Goal: Check status: Check status

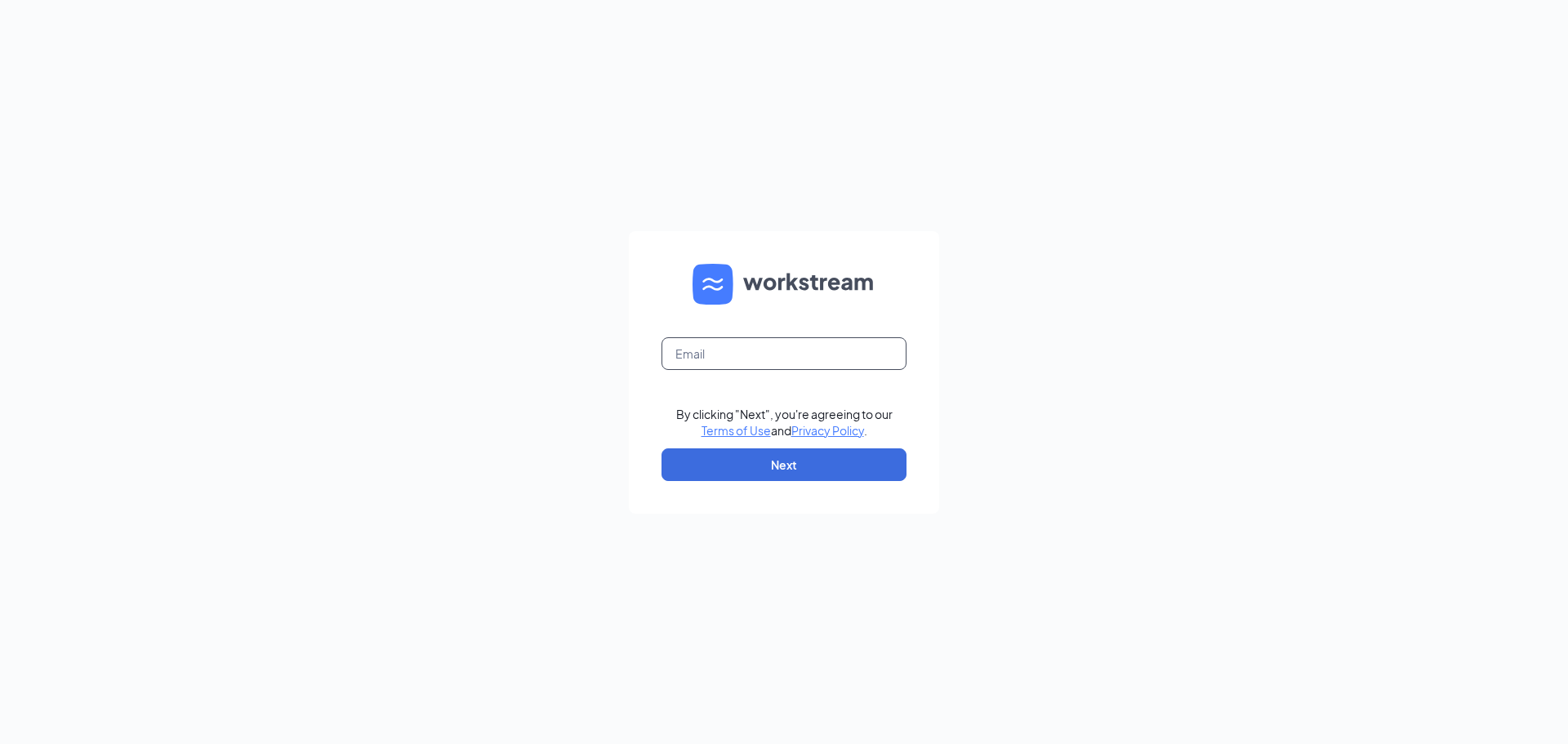
click at [716, 360] on input "text" at bounding box center [784, 353] width 245 height 32
type input "[EMAIL_ADDRESS][DOMAIN_NAME]"
click at [757, 469] on button "Next" at bounding box center [784, 465] width 245 height 32
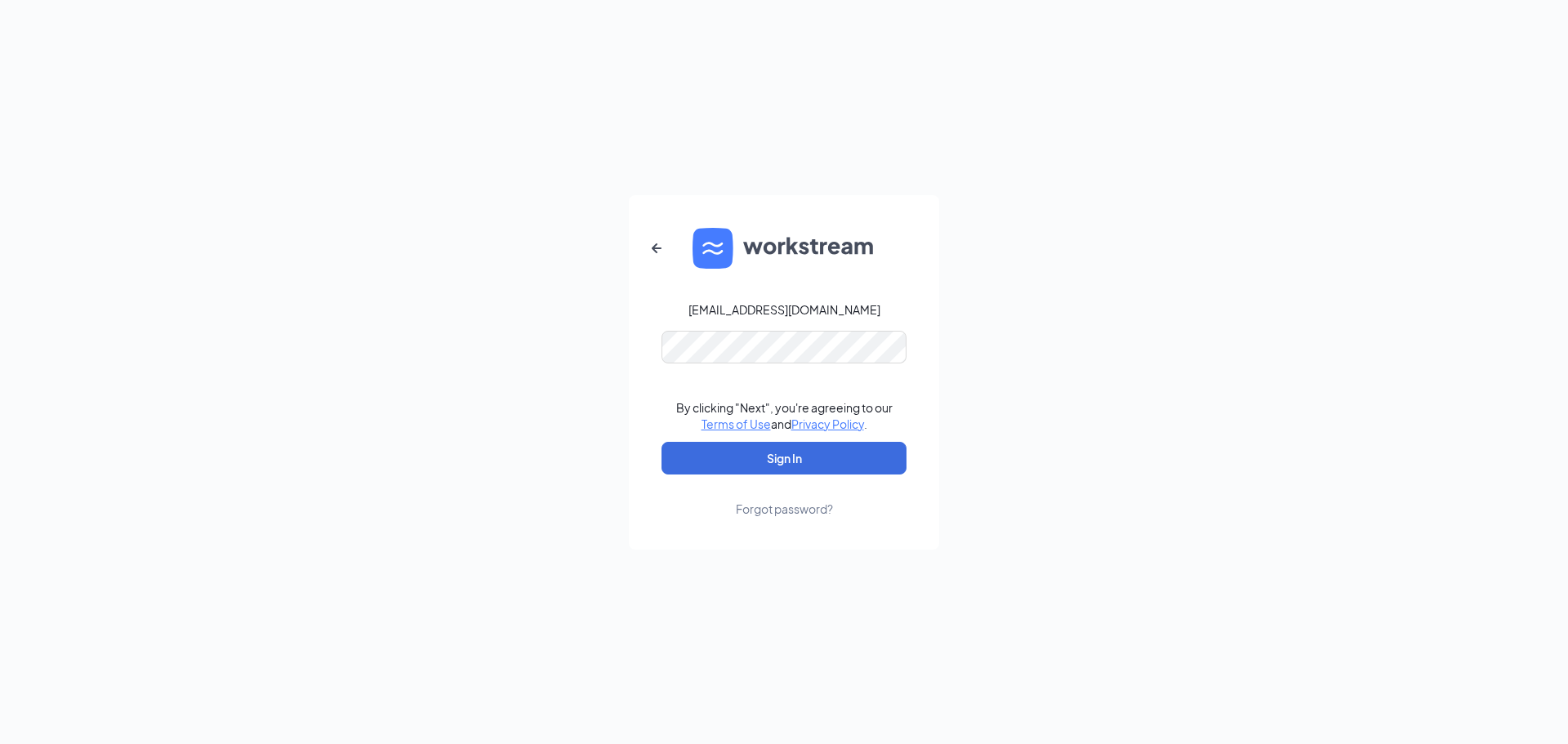
click at [808, 481] on link "Forgot password?" at bounding box center [784, 495] width 97 height 42
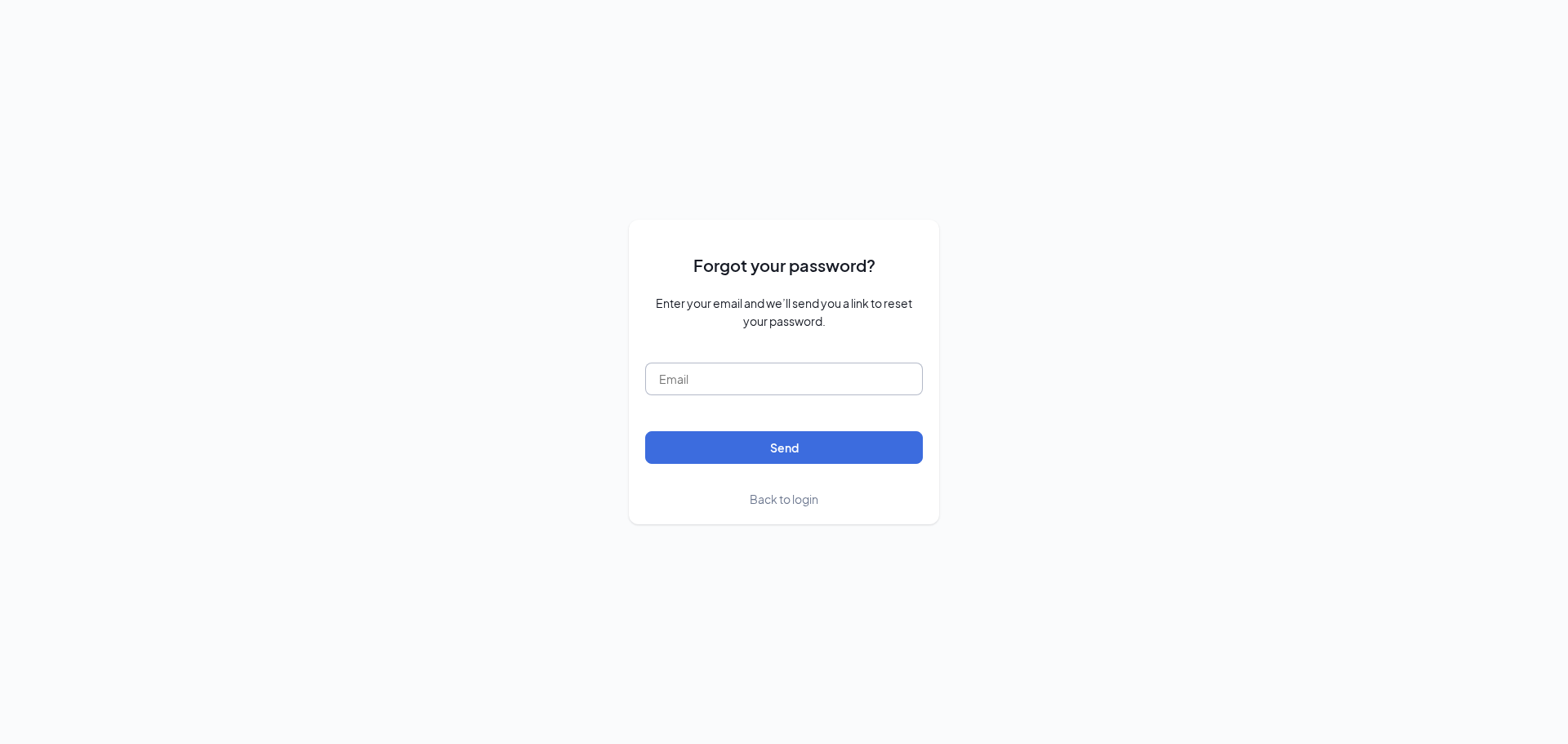
click at [672, 363] on input "text" at bounding box center [784, 379] width 277 height 32
type input "[EMAIL_ADDRESS][DOMAIN_NAME]"
click at [662, 459] on button "Send" at bounding box center [784, 447] width 277 height 32
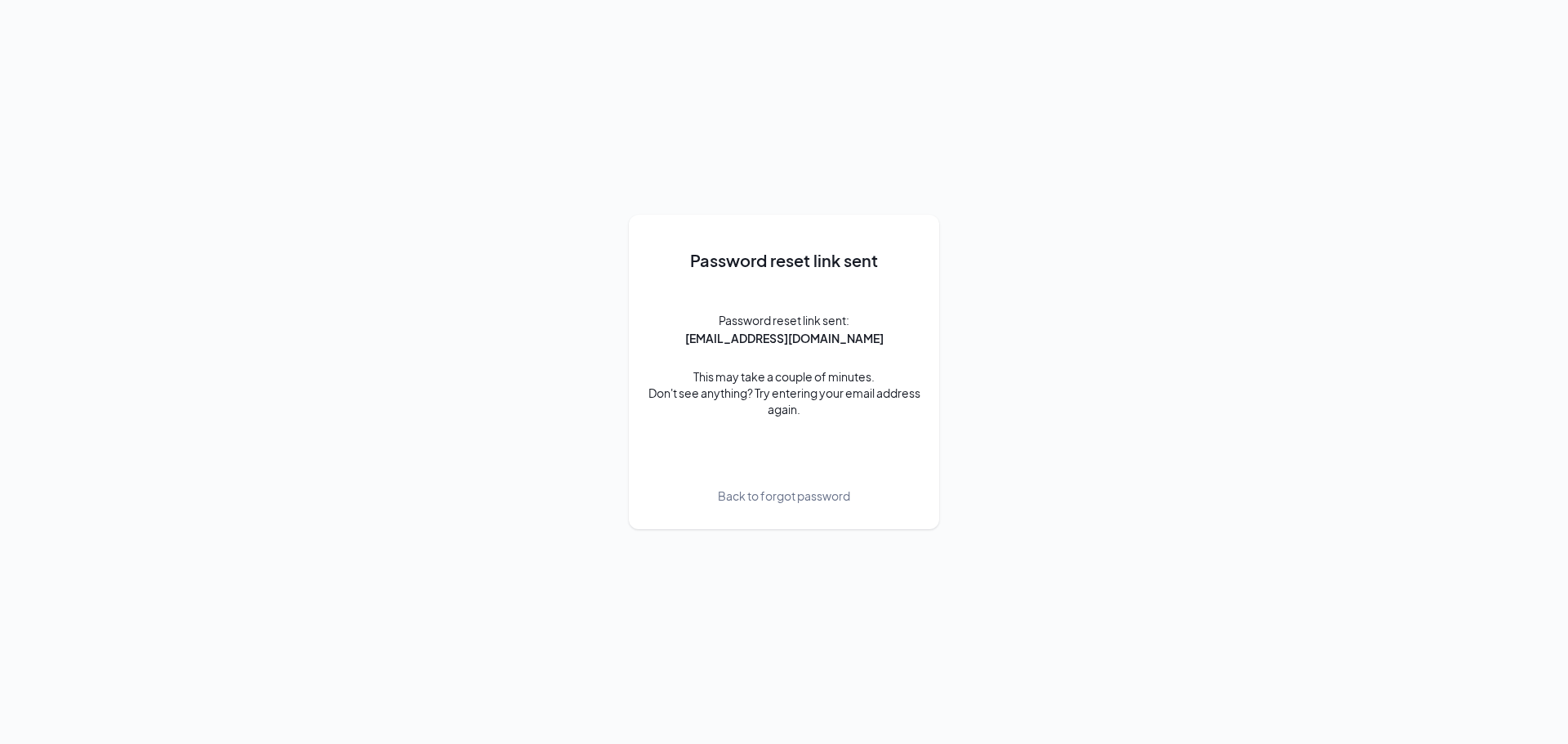
click at [789, 498] on span "Back to forgot password" at bounding box center [784, 496] width 133 height 18
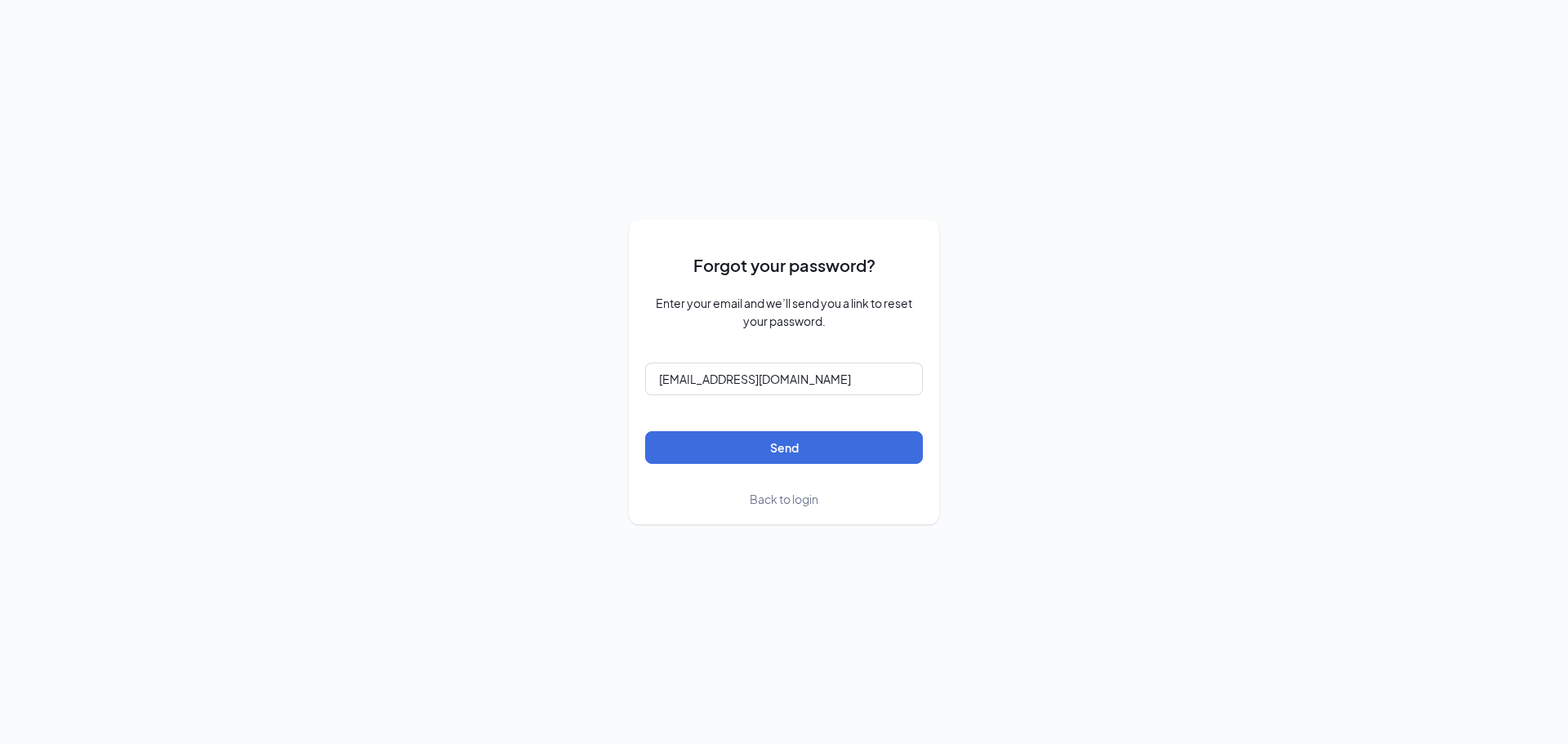
click at [787, 501] on span "Back to login" at bounding box center [784, 499] width 69 height 15
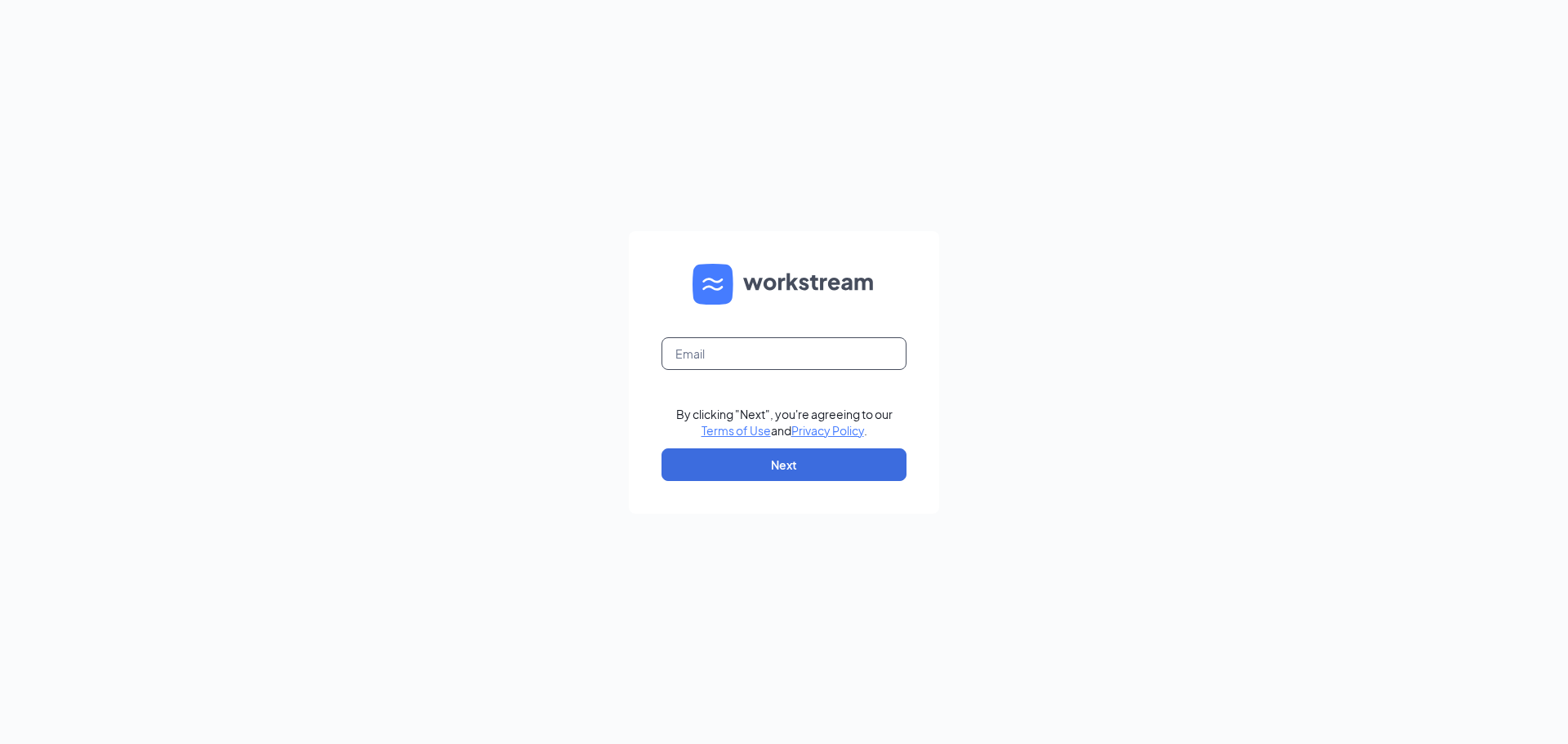
click at [746, 359] on input "text" at bounding box center [784, 353] width 245 height 32
type input "[EMAIL_ADDRESS][DOMAIN_NAME]"
click at [715, 479] on button "Next" at bounding box center [784, 465] width 245 height 32
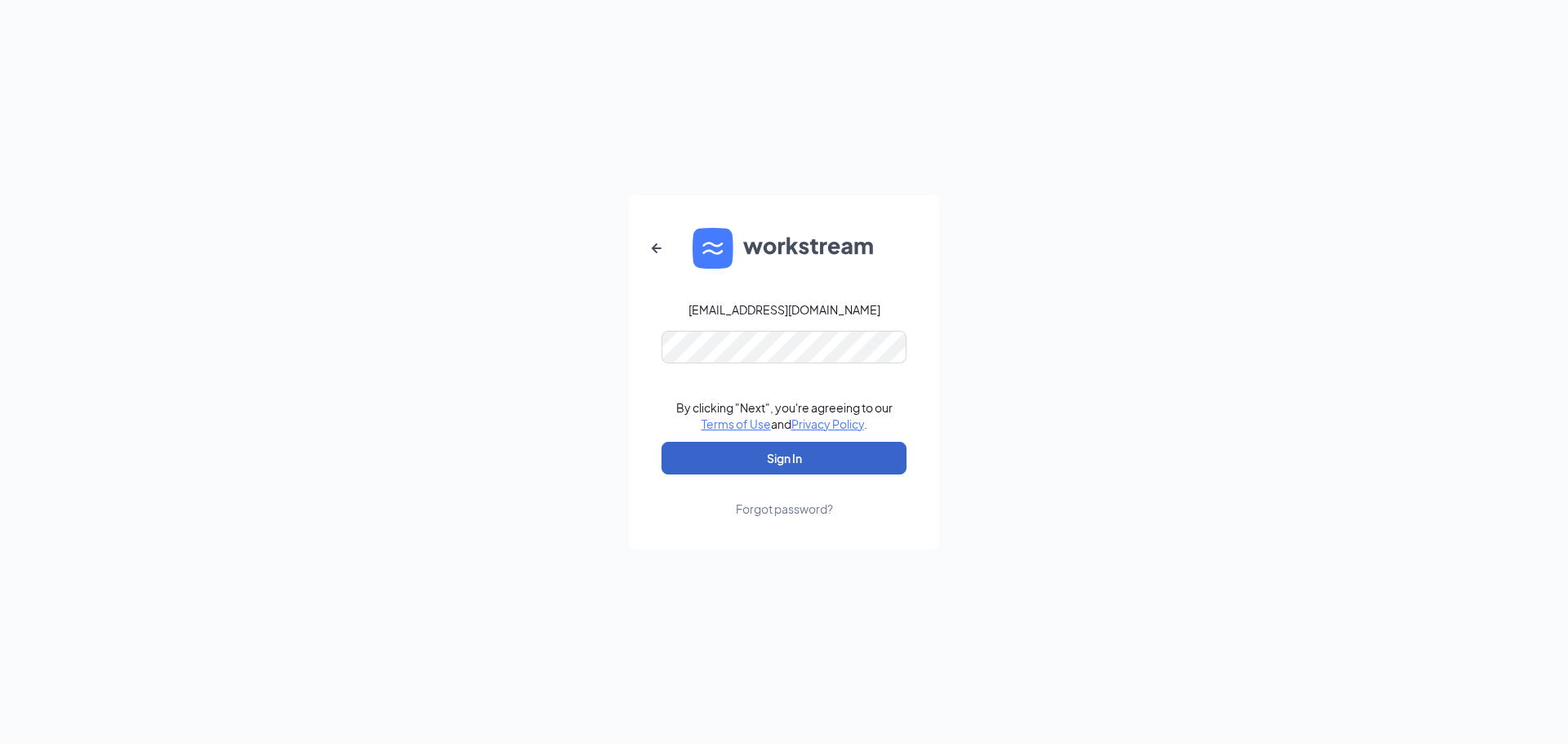
click at [677, 451] on button "Sign In" at bounding box center [784, 458] width 245 height 32
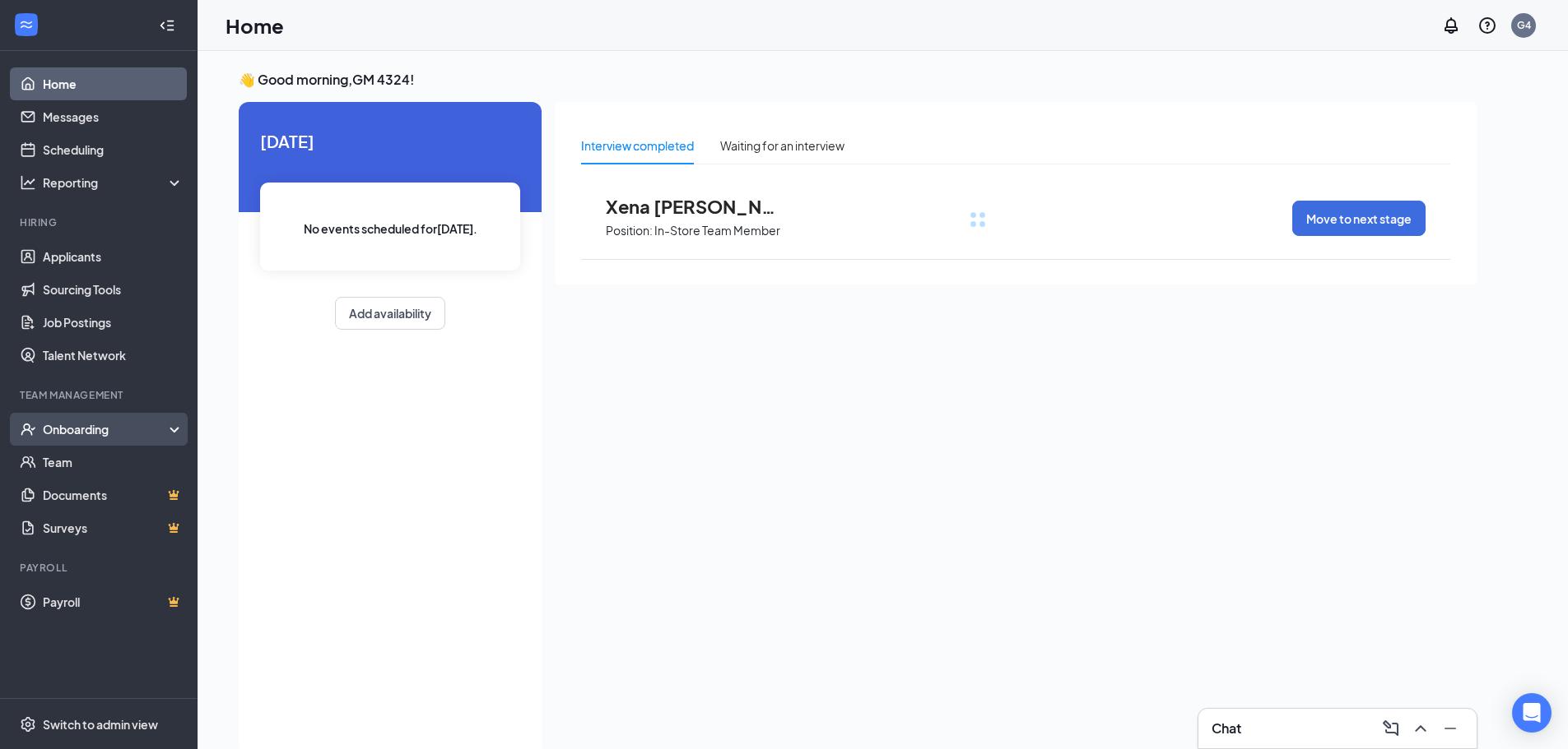
click at [81, 441] on div "Onboarding" at bounding box center [98, 429] width 197 height 33
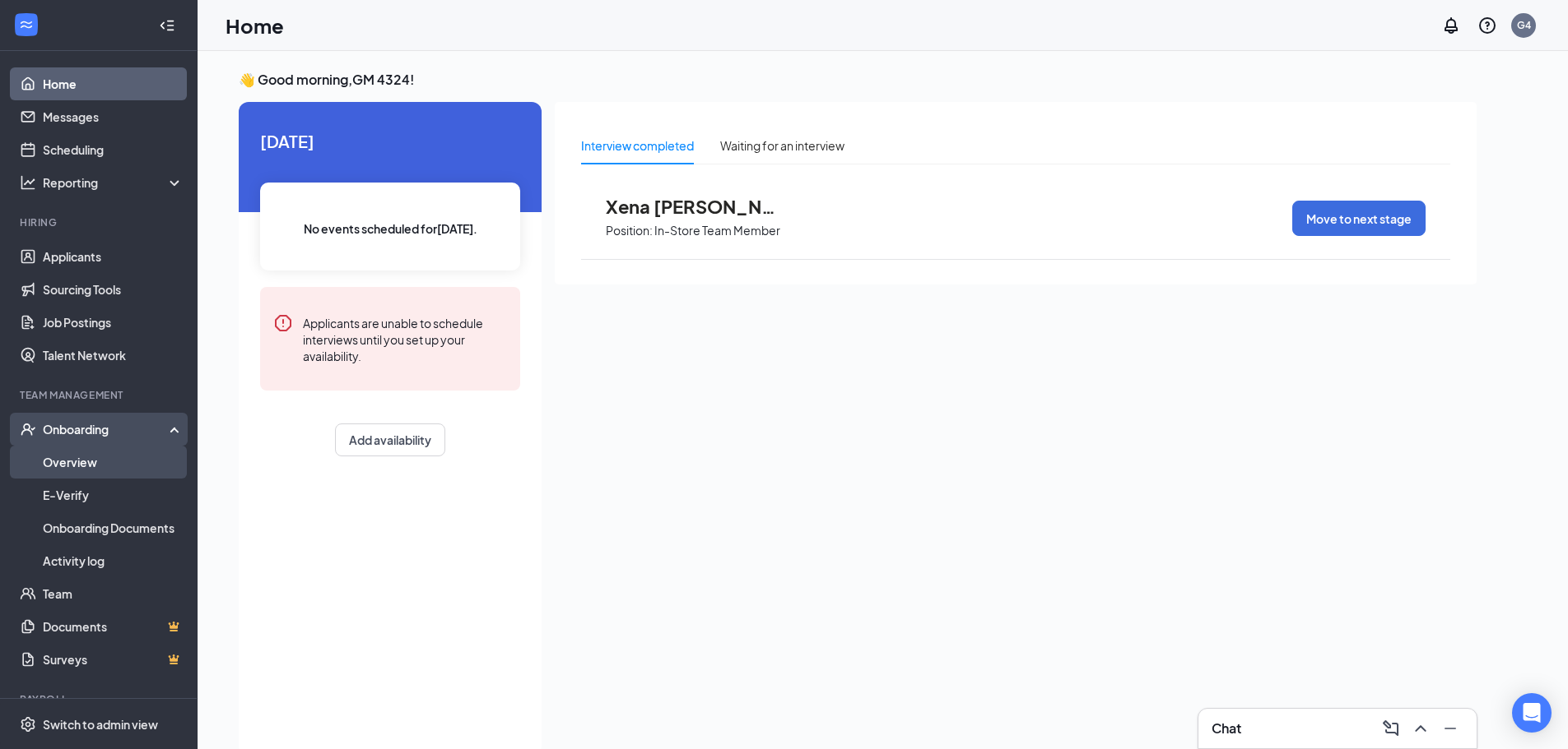
click at [83, 466] on link "Overview" at bounding box center [113, 462] width 141 height 33
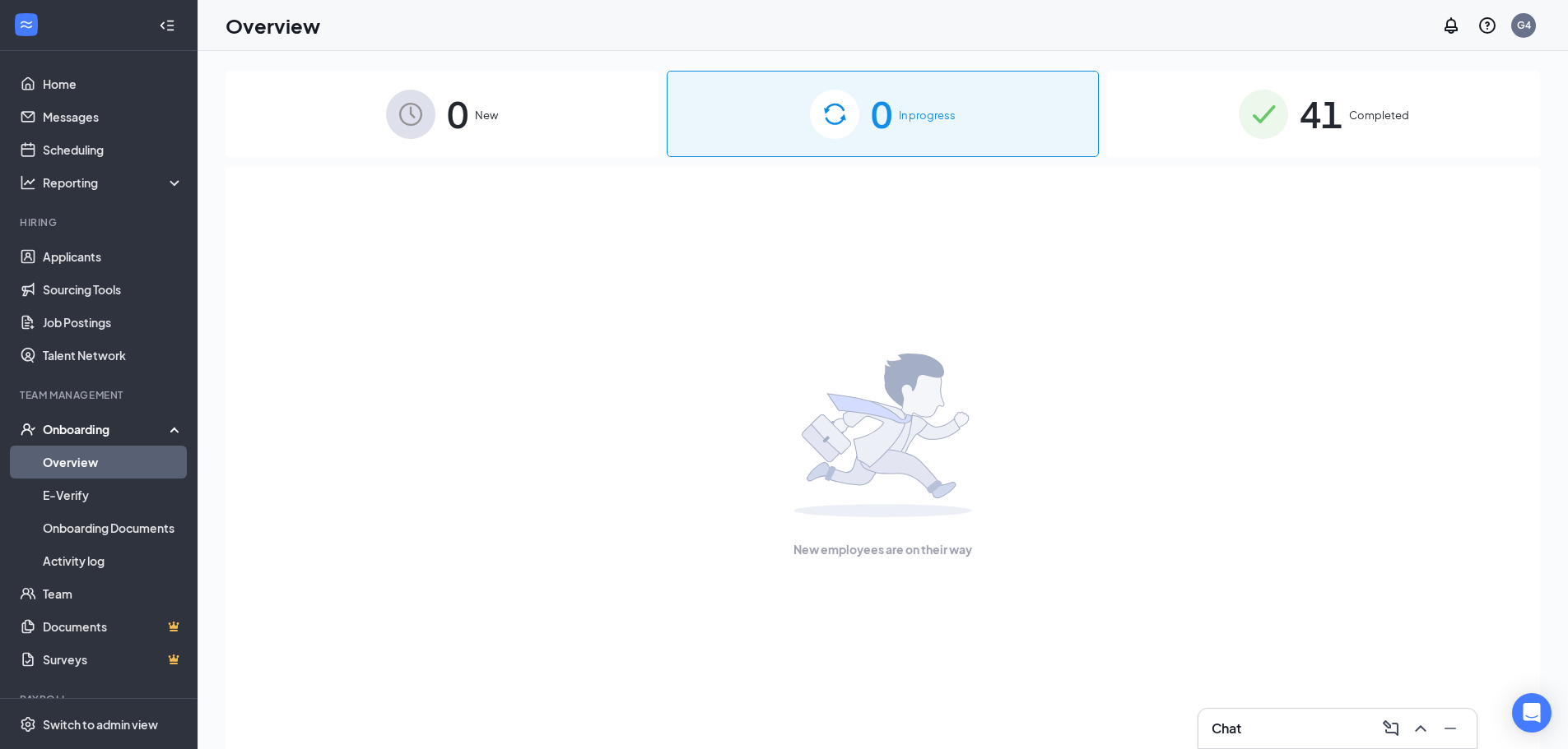
click at [1308, 96] on span "41" at bounding box center [1320, 113] width 43 height 56
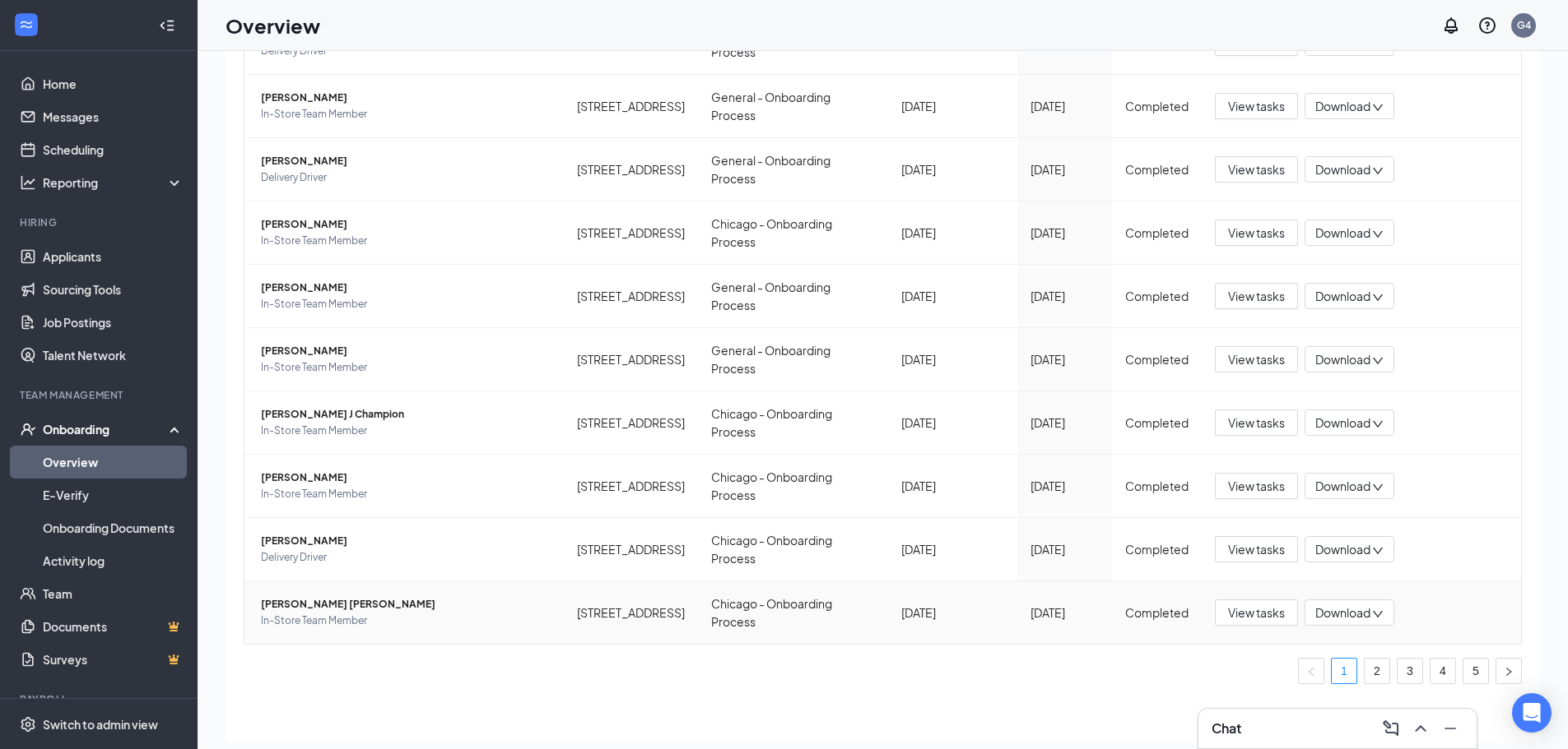
scroll to position [74, 0]
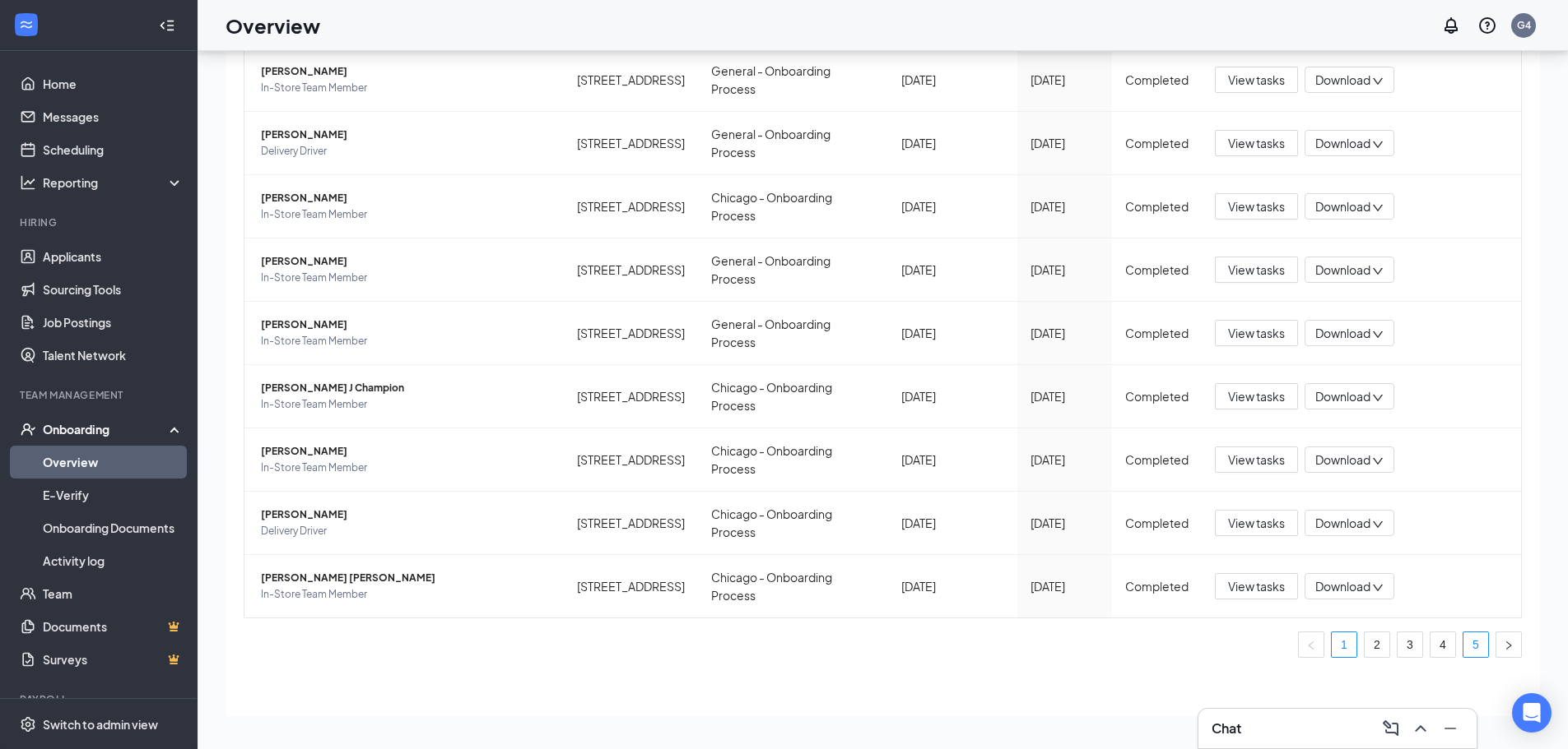
click at [1463, 645] on link "5" at bounding box center [1475, 645] width 25 height 25
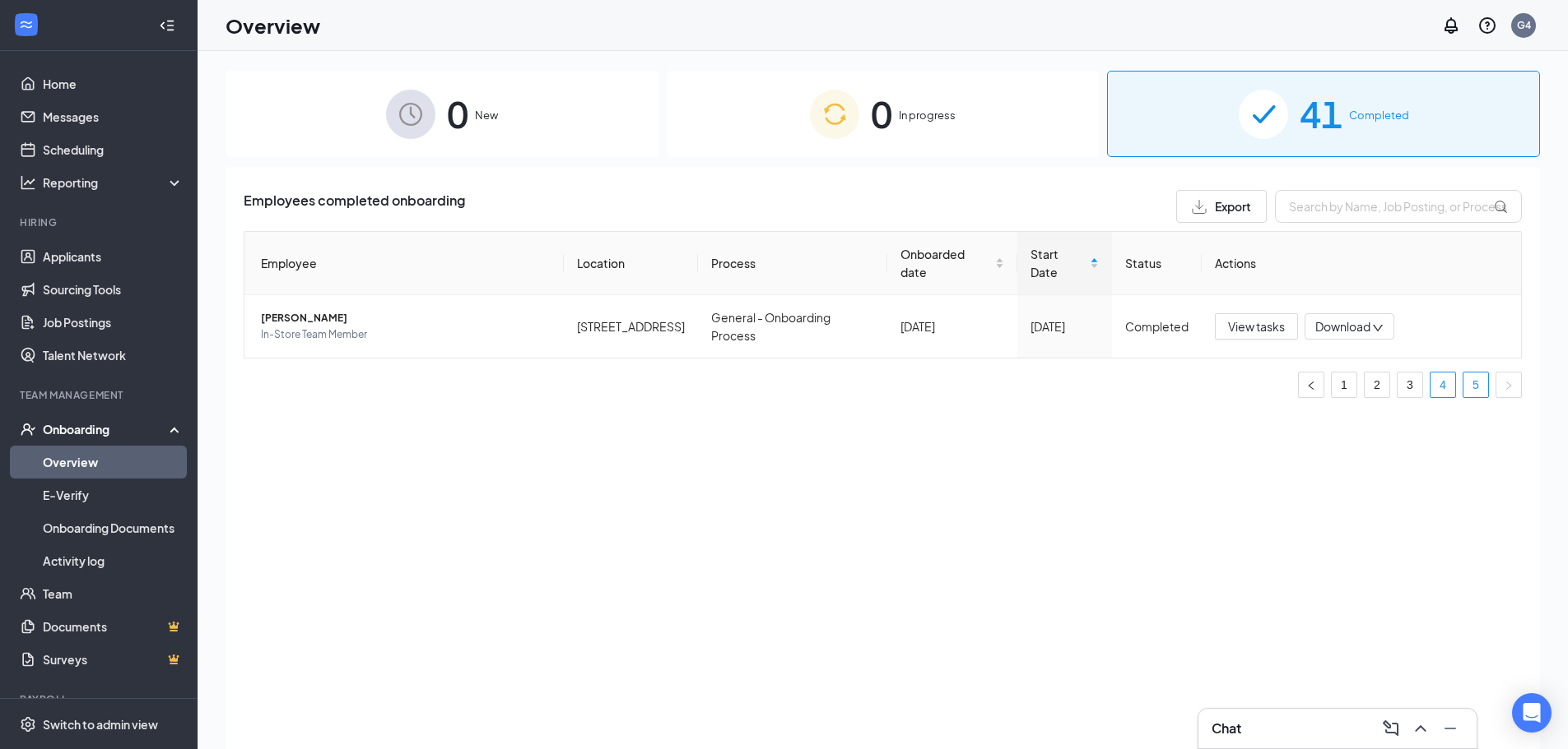
click at [1452, 373] on link "4" at bounding box center [1442, 384] width 25 height 25
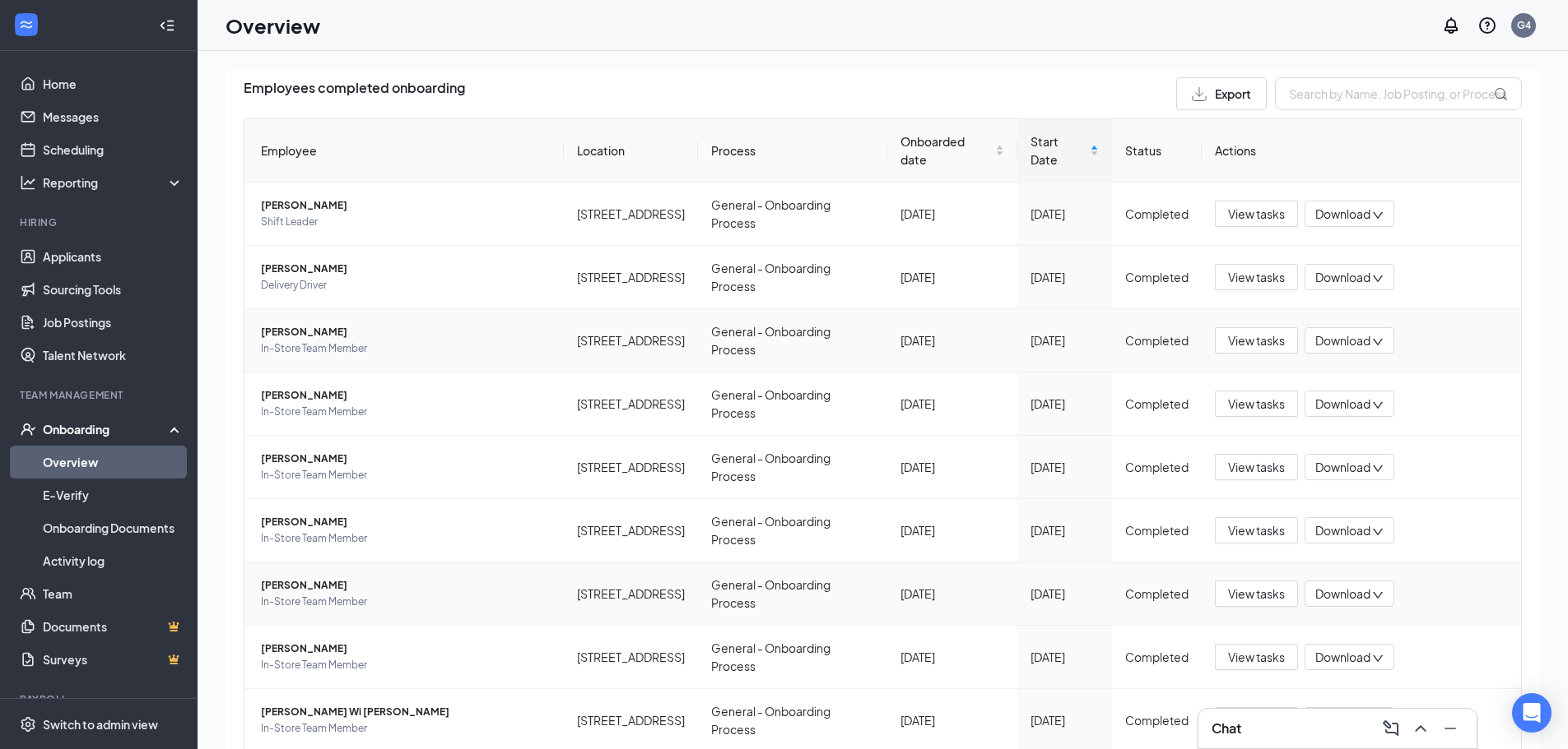
scroll to position [236, 0]
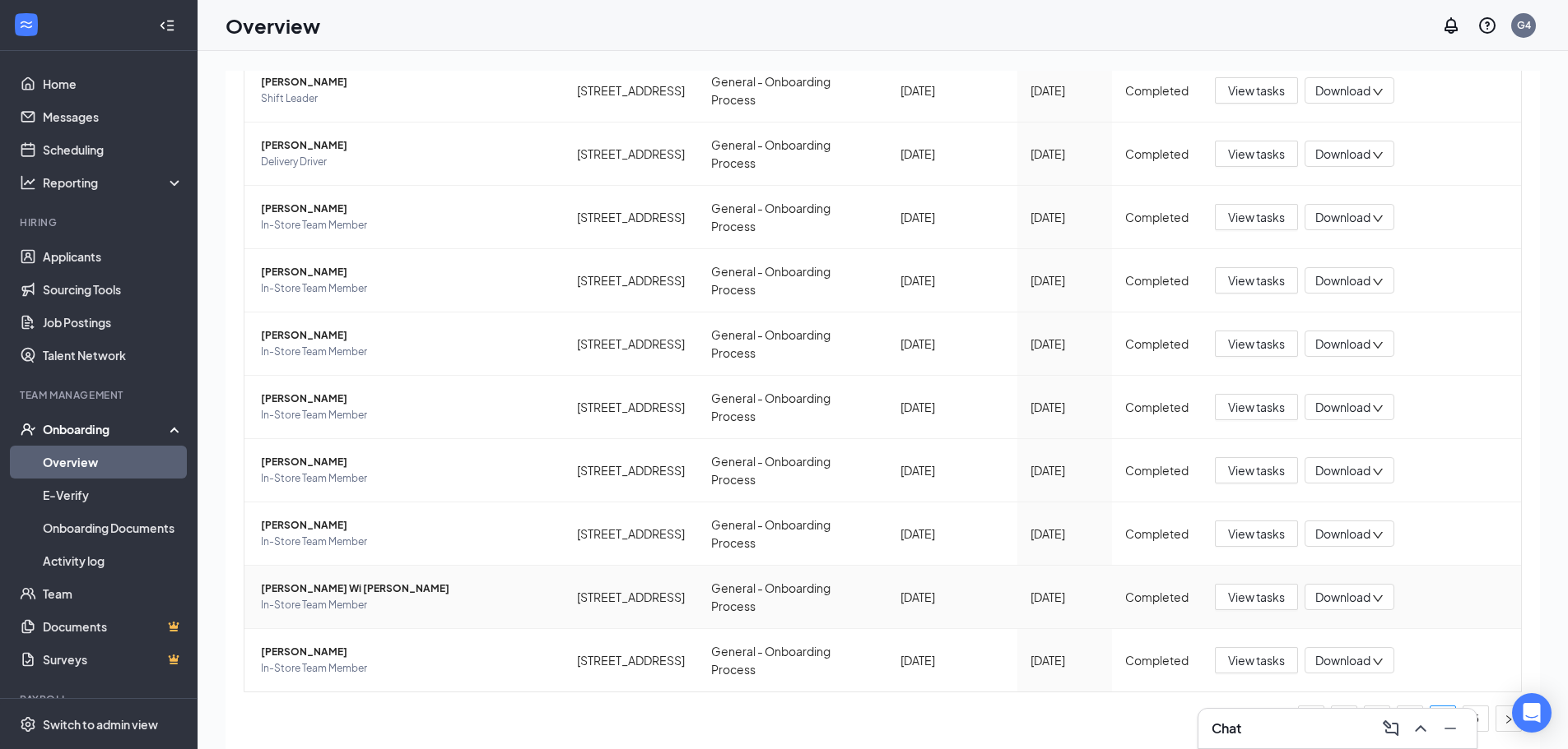
click at [341, 580] on td "Alexander Wi McKay In-Store Team Member" at bounding box center [404, 597] width 319 height 63
click at [341, 588] on span "Alexander Wi McKay" at bounding box center [405, 588] width 289 height 17
